Goal: Navigation & Orientation: Find specific page/section

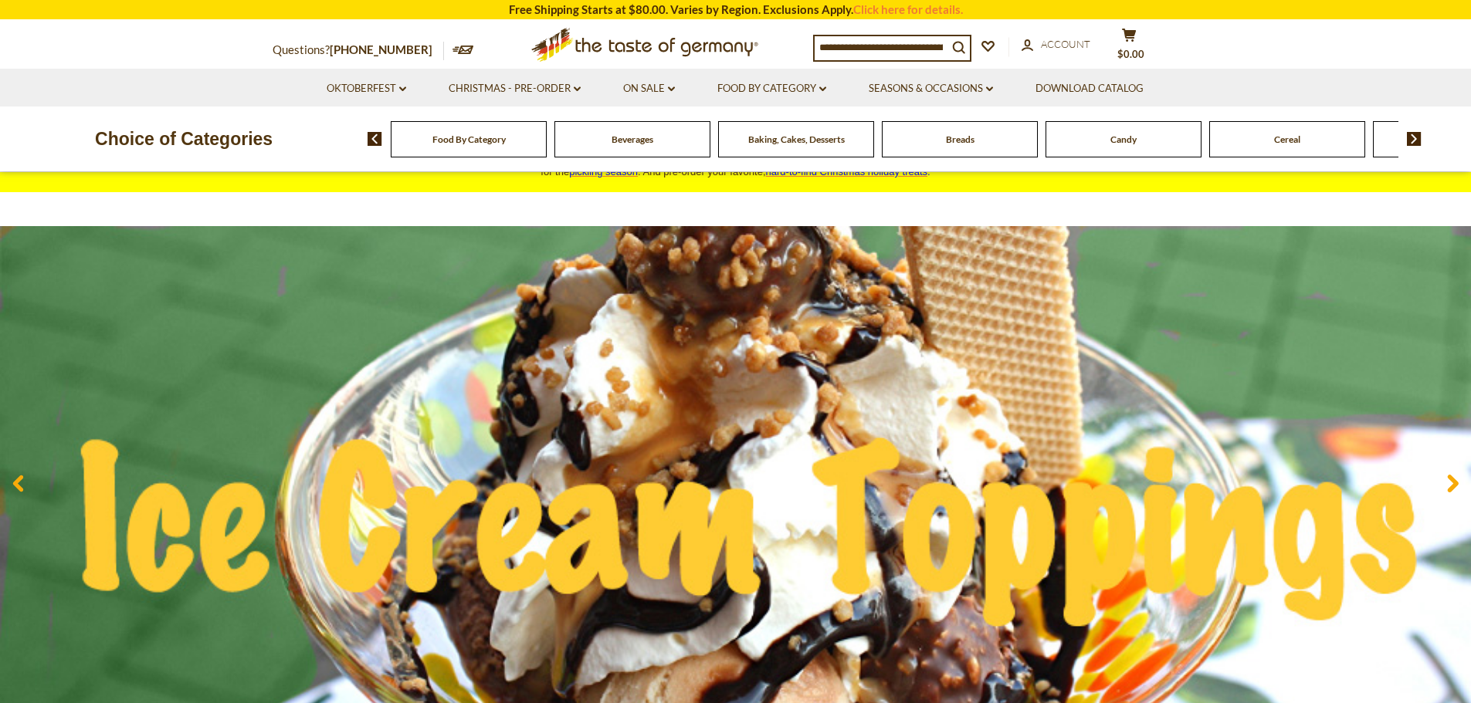
scroll to position [77, 0]
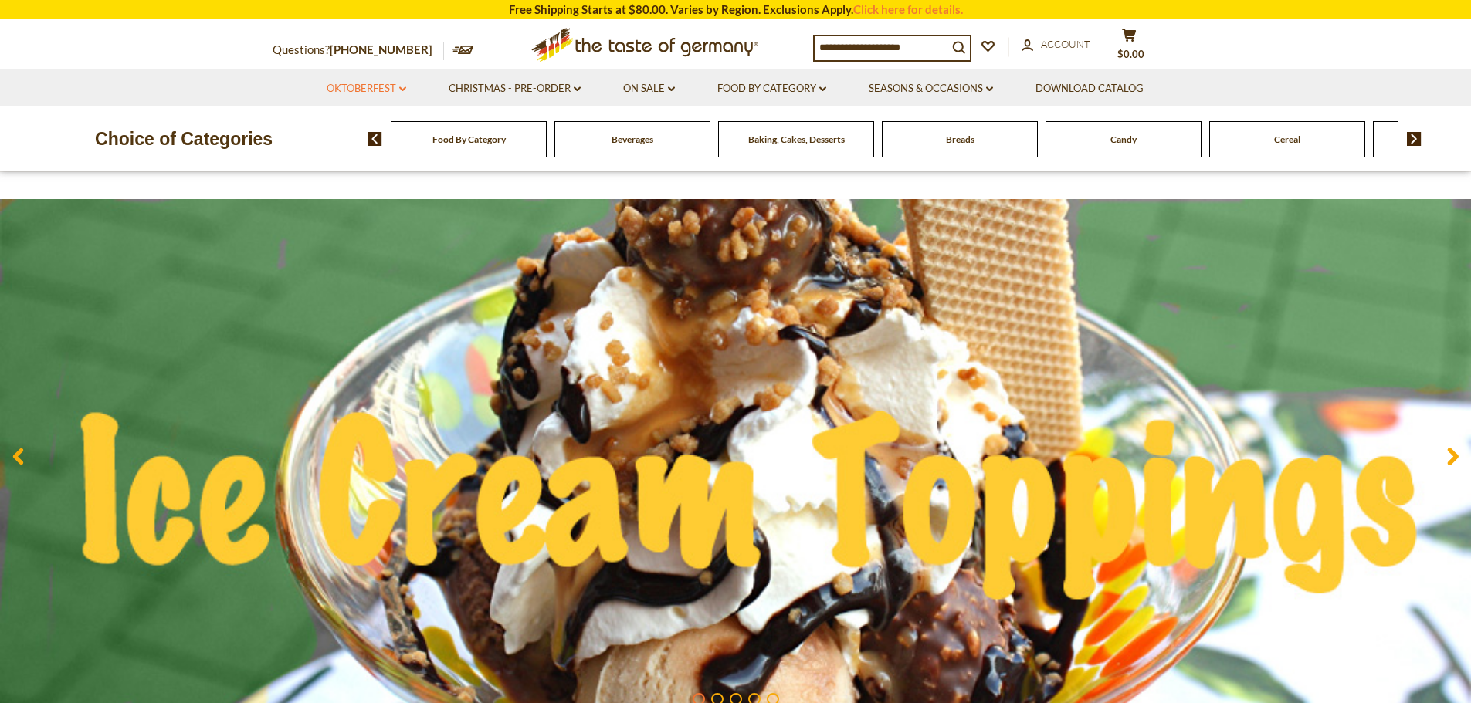
click at [368, 96] on link "Oktoberfest dropdown_arrow" at bounding box center [367, 88] width 80 height 17
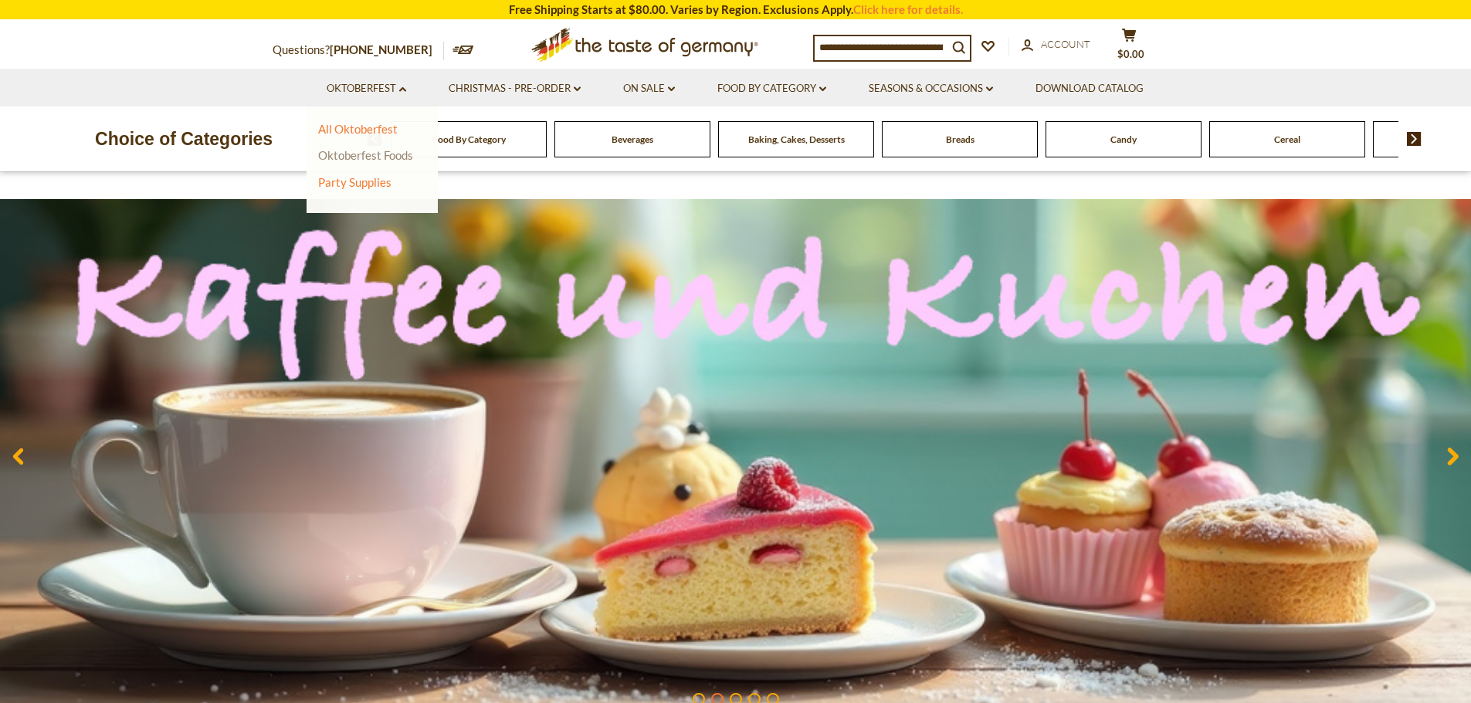
click at [364, 154] on link "Oktoberfest Foods" at bounding box center [365, 155] width 95 height 14
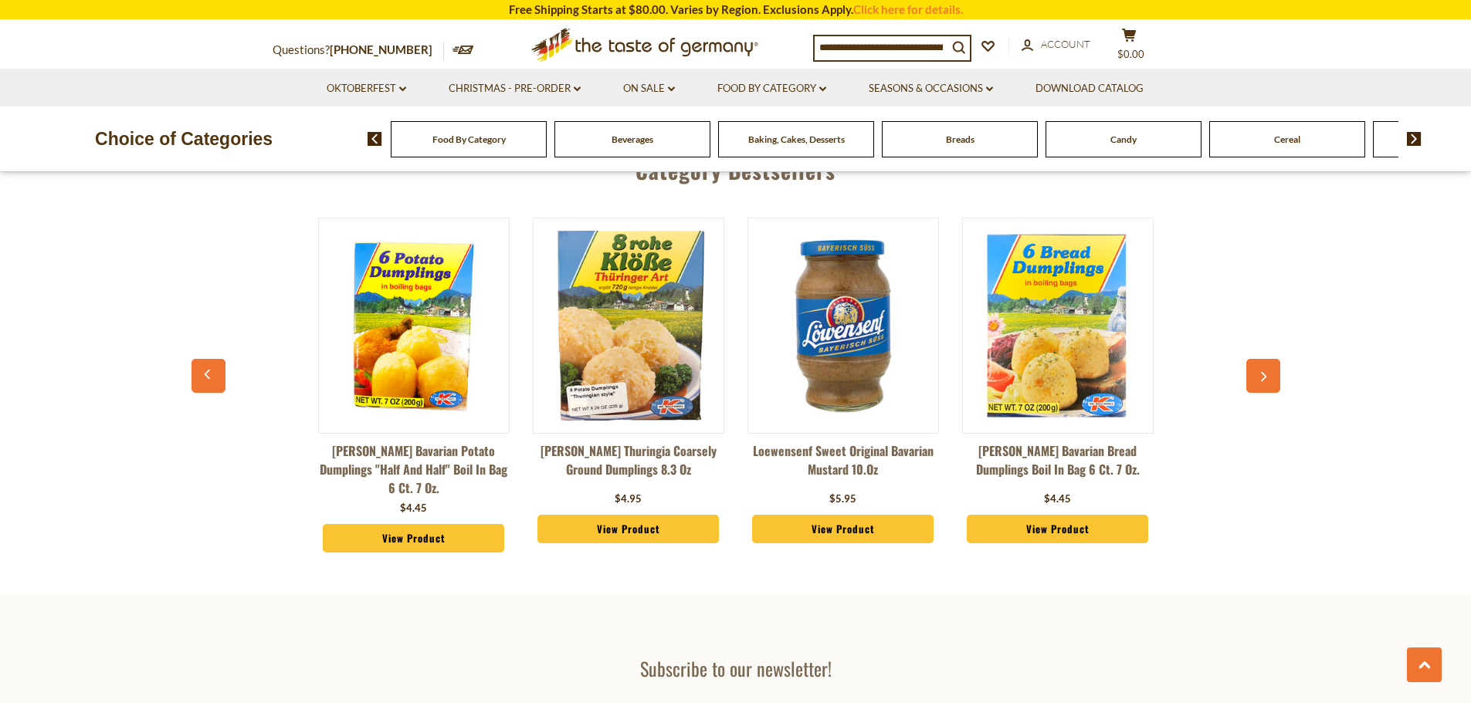
scroll to position [3628, 0]
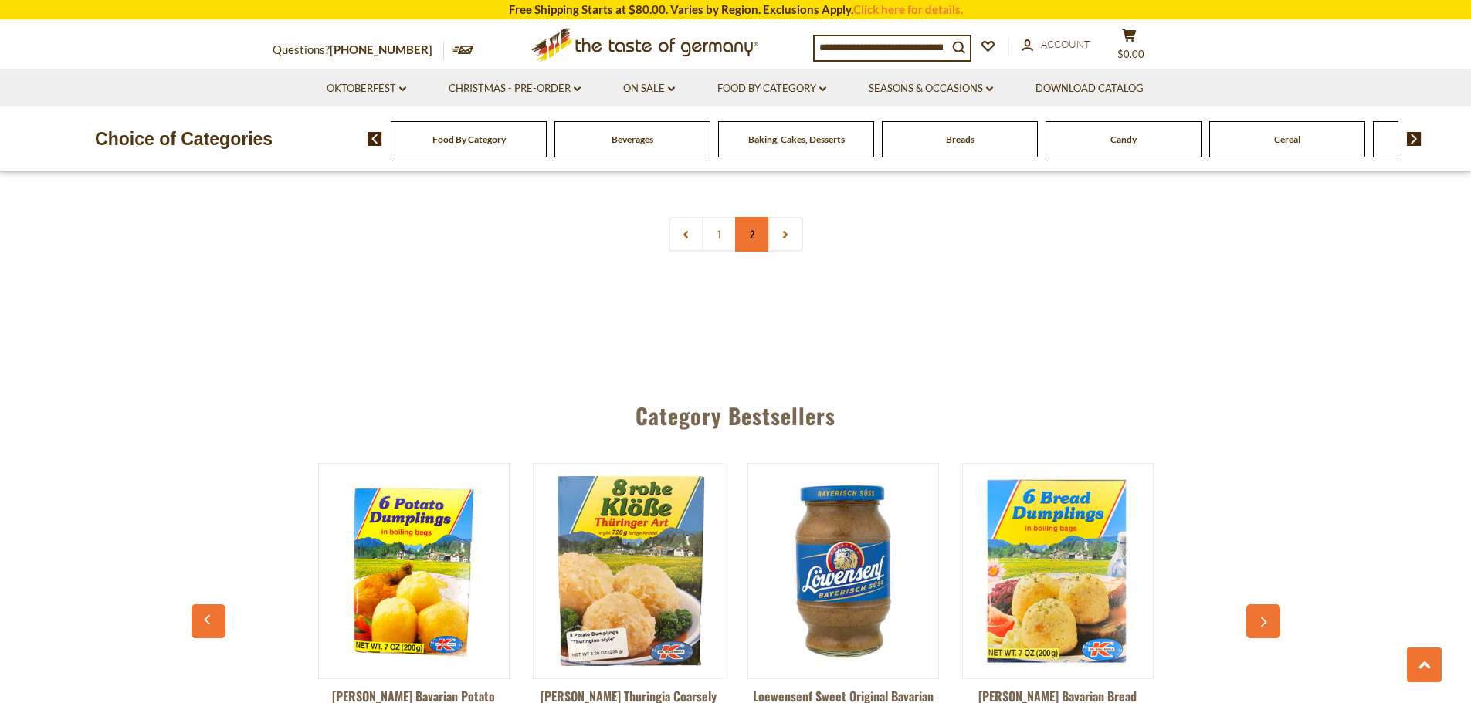
click at [756, 217] on link "2" at bounding box center [752, 234] width 35 height 35
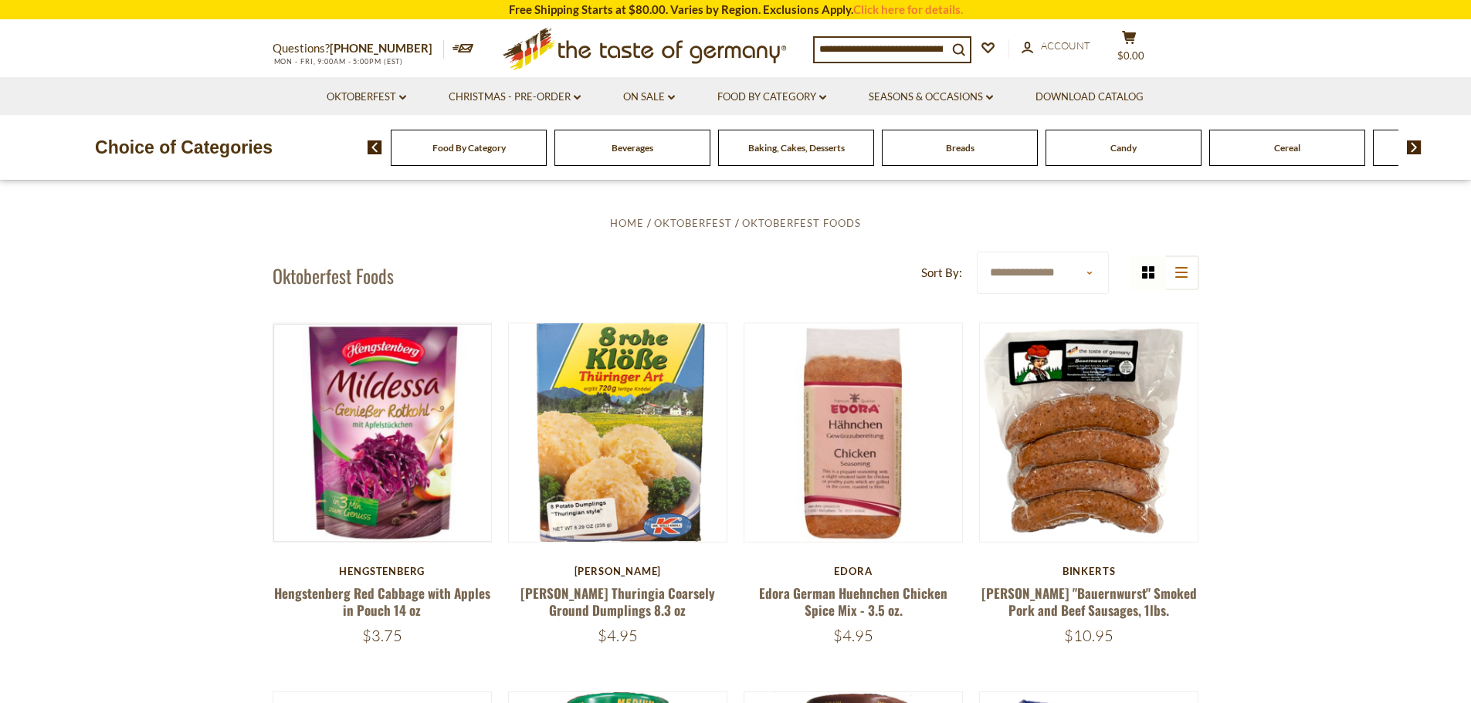
scroll to position [0, 0]
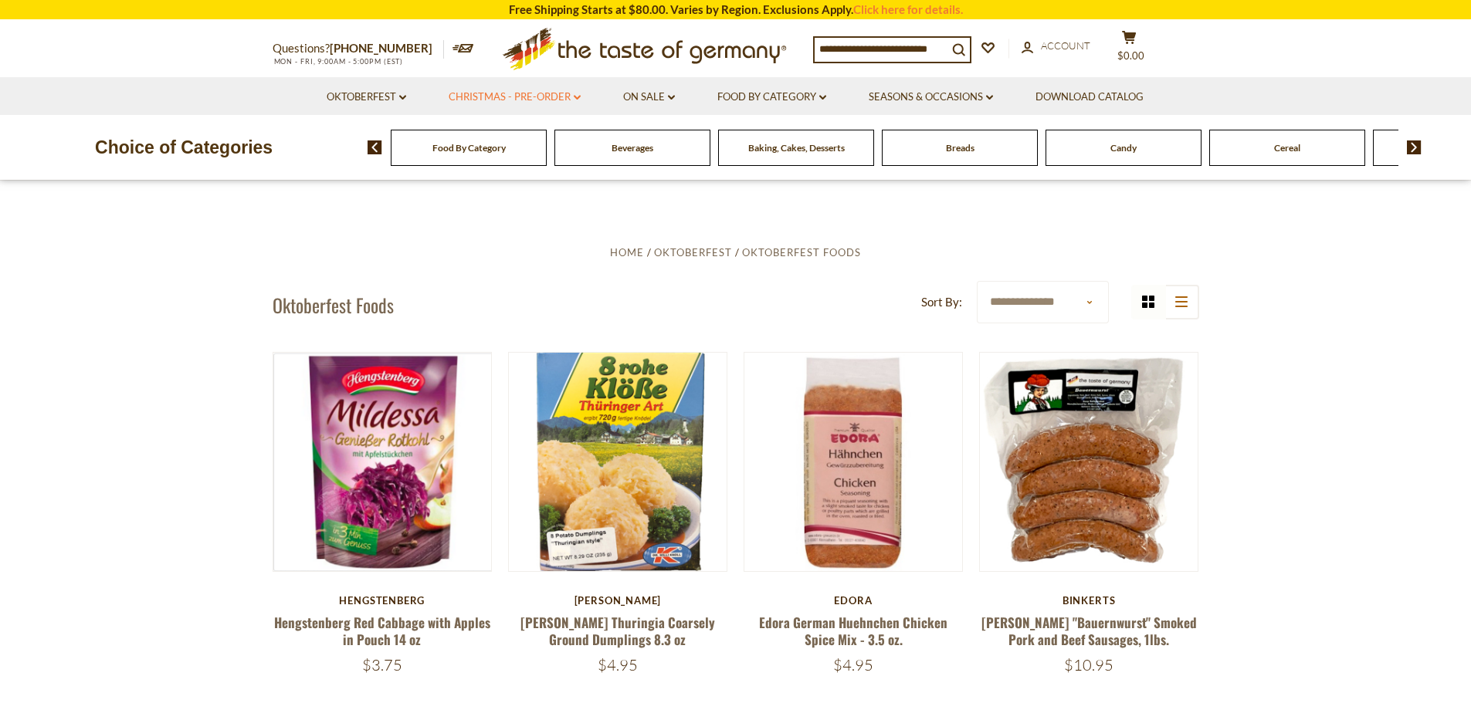
click at [515, 100] on link "Christmas - PRE-ORDER dropdown_arrow" at bounding box center [515, 97] width 132 height 17
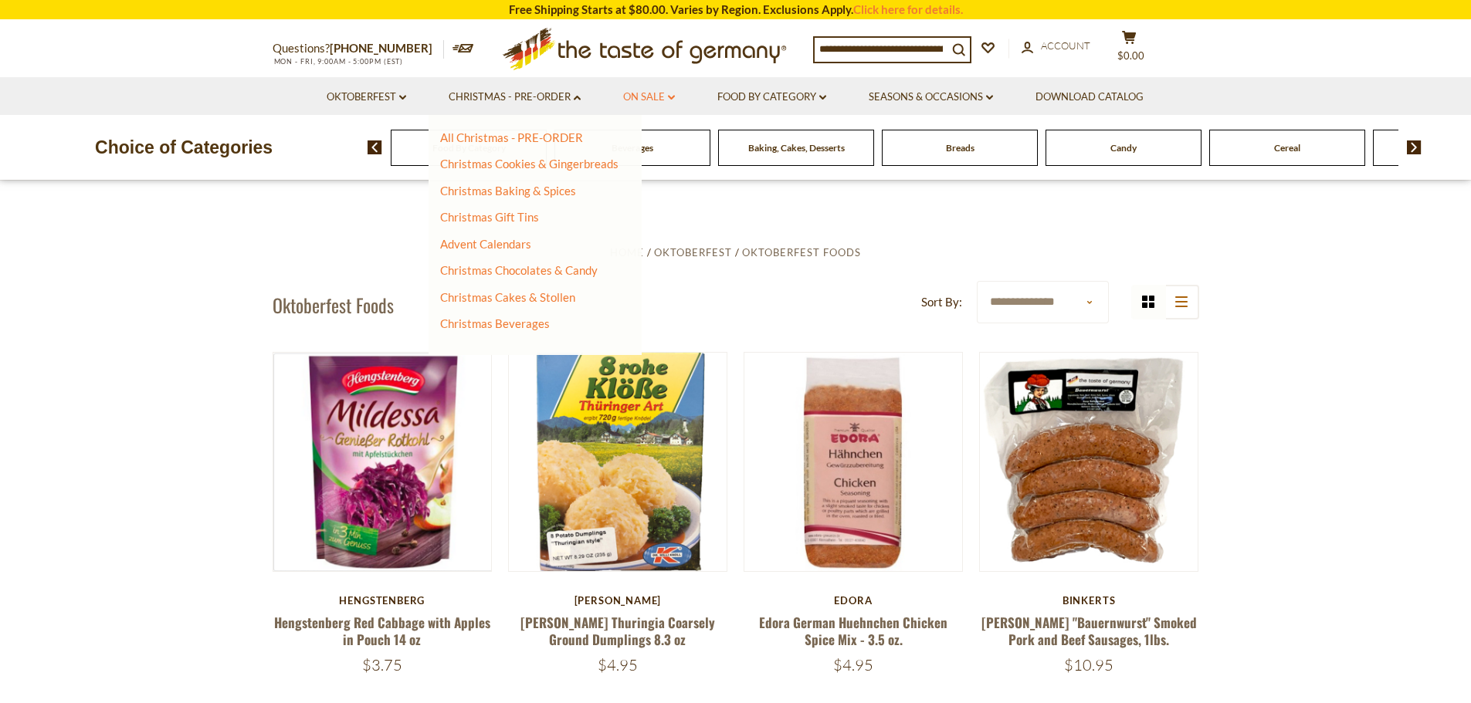
click at [662, 98] on link "On Sale dropdown_arrow" at bounding box center [649, 97] width 52 height 17
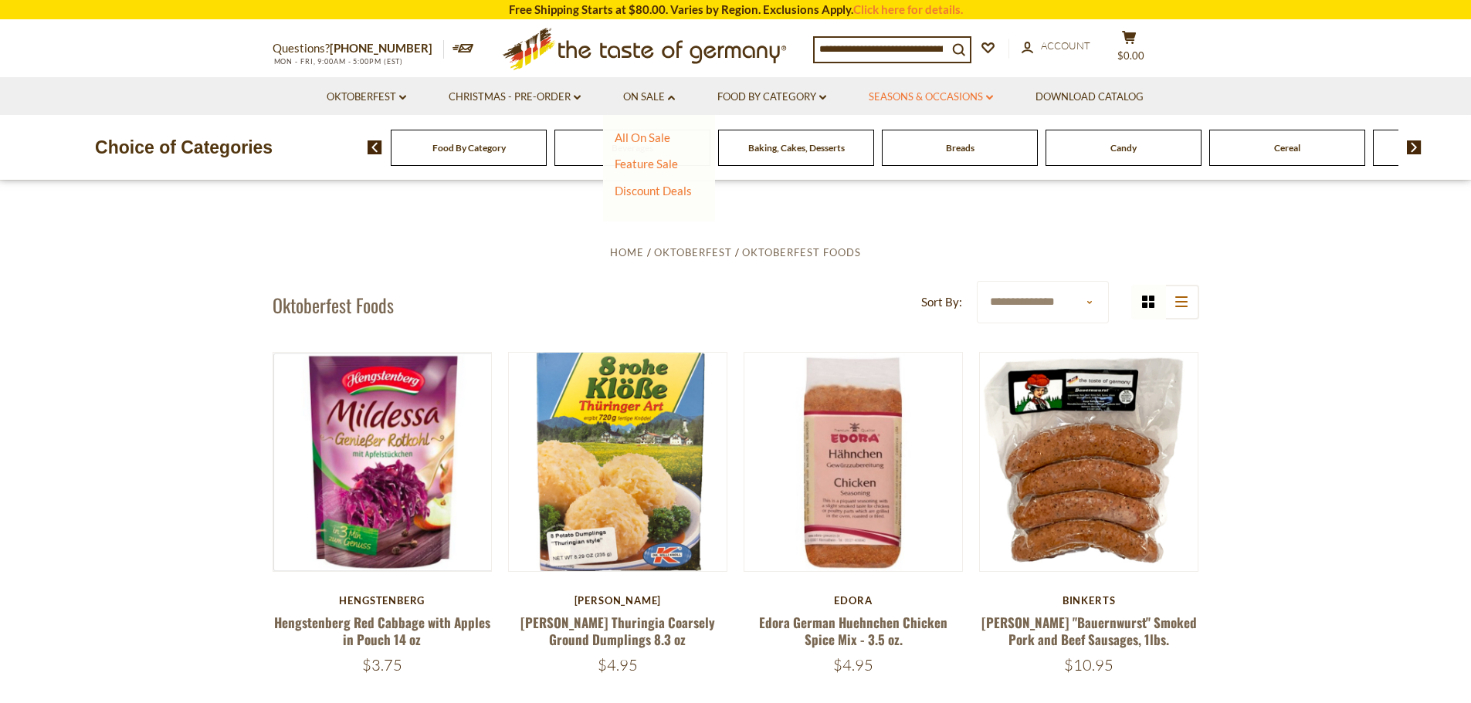
click at [918, 96] on link "Seasons & Occasions dropdown_arrow" at bounding box center [930, 97] width 124 height 17
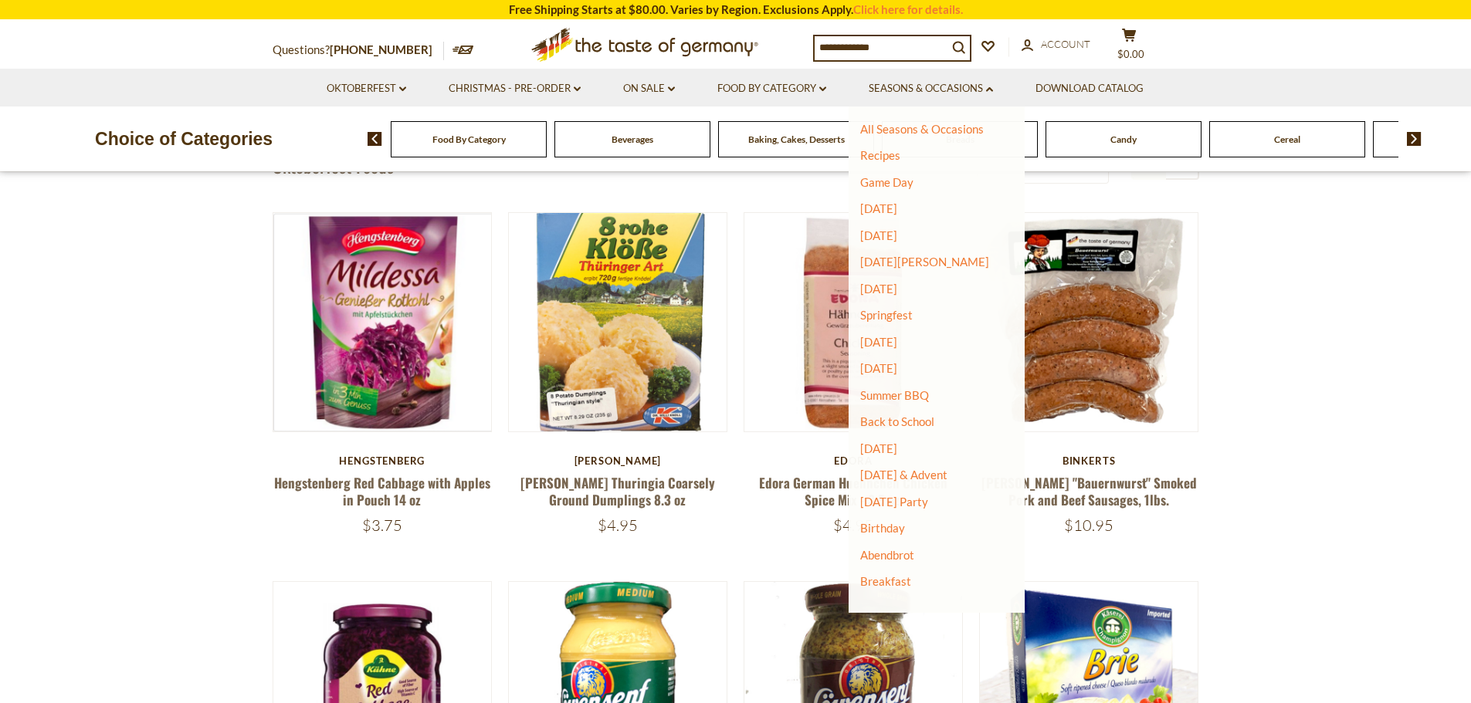
scroll to position [154, 0]
